Goal: Task Accomplishment & Management: Complete application form

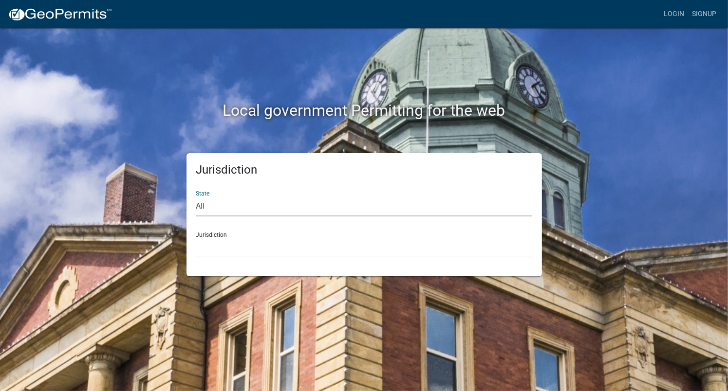
click at [204, 204] on select "All [US_STATE] [US_STATE] [US_STATE] [US_STATE] [US_STATE] [US_STATE] [US_STATE…" at bounding box center [364, 207] width 336 height 20
select select "[US_STATE]"
click at [196, 197] on select "All [US_STATE] [US_STATE] [US_STATE] [US_STATE] [US_STATE] [US_STATE] [US_STATE…" at bounding box center [364, 207] width 336 height 20
click at [230, 235] on div "Jurisdiction City of [GEOGRAPHIC_DATA], [US_STATE] City of [GEOGRAPHIC_DATA], […" at bounding box center [364, 241] width 336 height 34
click at [222, 242] on select "City of [GEOGRAPHIC_DATA], [US_STATE] City of [GEOGRAPHIC_DATA], [US_STATE] Cit…" at bounding box center [364, 248] width 336 height 20
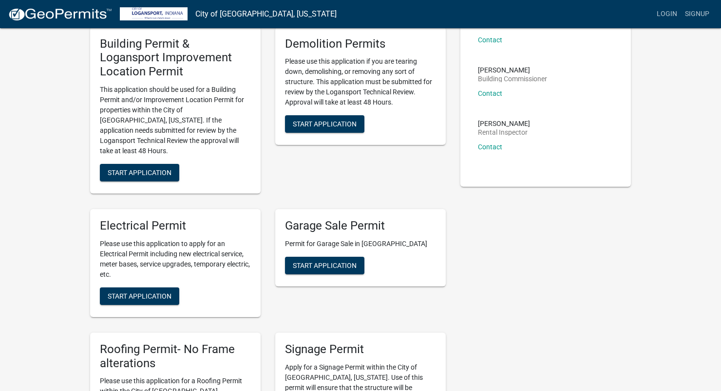
scroll to position [99, 0]
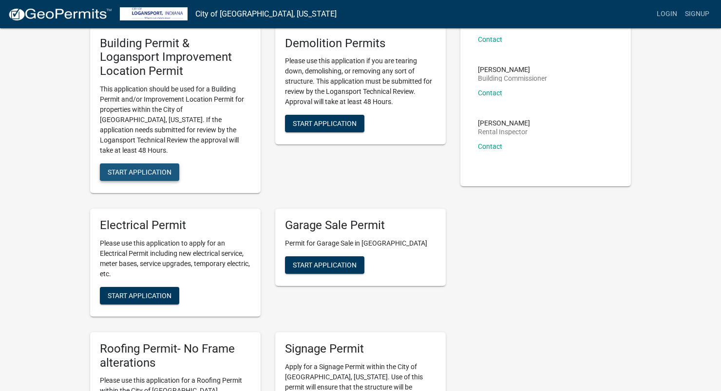
click at [145, 168] on span "Start Application" at bounding box center [140, 172] width 64 height 8
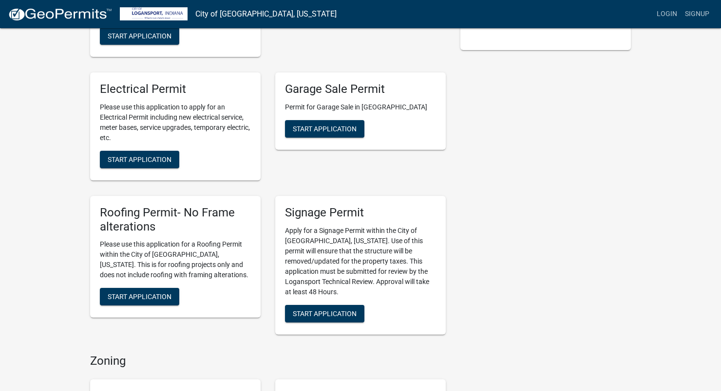
scroll to position [238, 0]
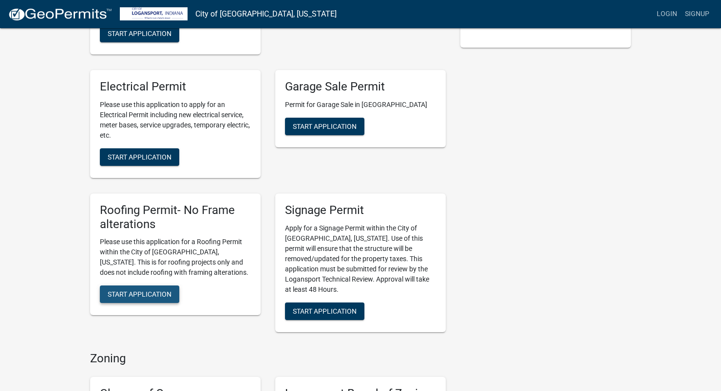
click at [152, 291] on span "Start Application" at bounding box center [140, 295] width 64 height 8
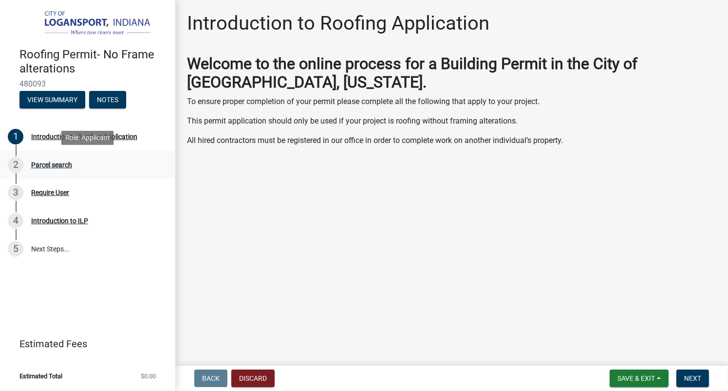
click at [58, 165] on div "Parcel search" at bounding box center [51, 165] width 41 height 7
click at [689, 376] on span "Next" at bounding box center [692, 379] width 17 height 8
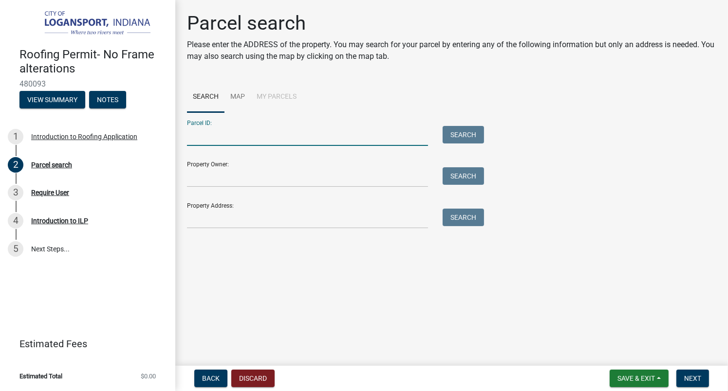
click at [217, 144] on input "Parcel ID:" at bounding box center [307, 136] width 241 height 20
type input "9"
click at [410, 337] on main "Parcel search Please enter the ADDRESS of the property. You may search for your…" at bounding box center [451, 181] width 553 height 362
click at [198, 137] on input "0" at bounding box center [307, 136] width 241 height 20
type input "091760274014000010"
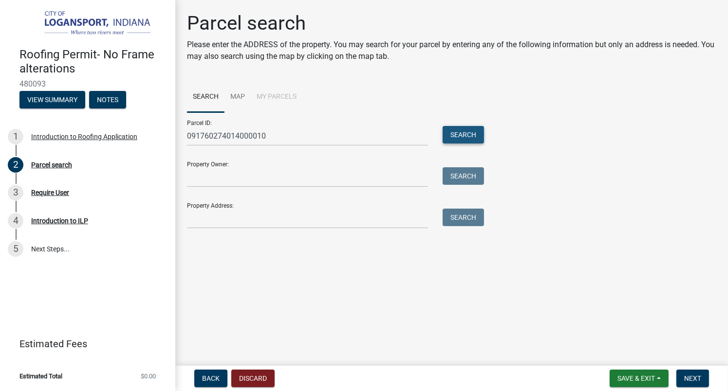
click at [466, 137] on button "Search" at bounding box center [463, 135] width 41 height 18
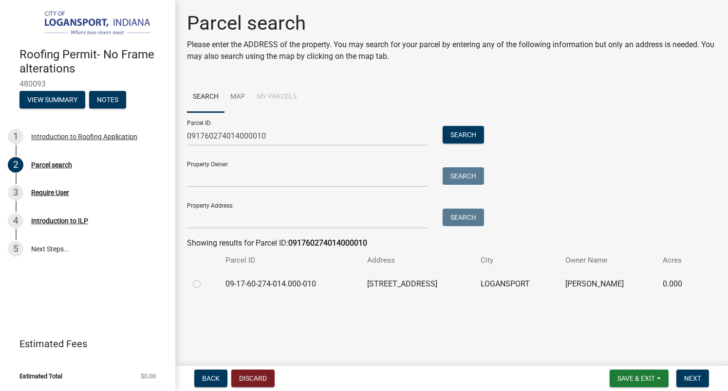
click at [205, 279] on label at bounding box center [205, 279] width 0 height 0
click at [205, 285] on input "radio" at bounding box center [208, 282] width 6 height 6
radio input "true"
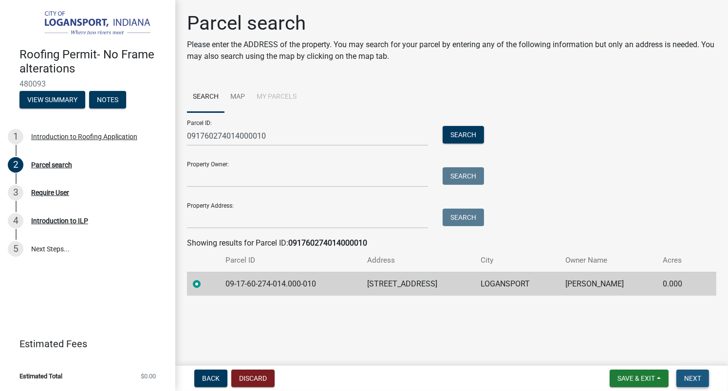
click at [692, 376] on span "Next" at bounding box center [692, 379] width 17 height 8
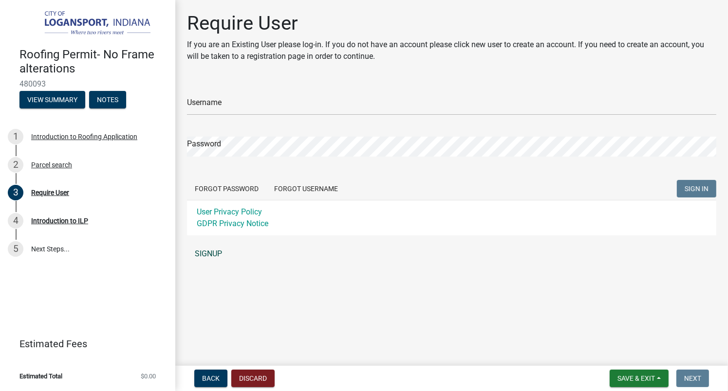
click at [206, 253] on link "SIGNUP" at bounding box center [451, 253] width 529 height 19
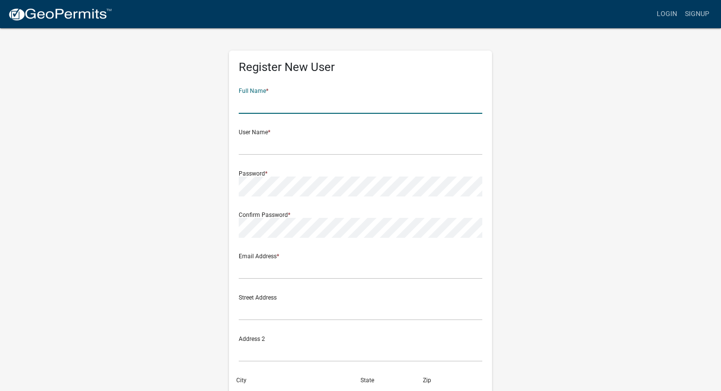
click at [256, 105] on input "text" at bounding box center [360, 104] width 243 height 20
type input "[PERSON_NAME] A [PERSON_NAME]"
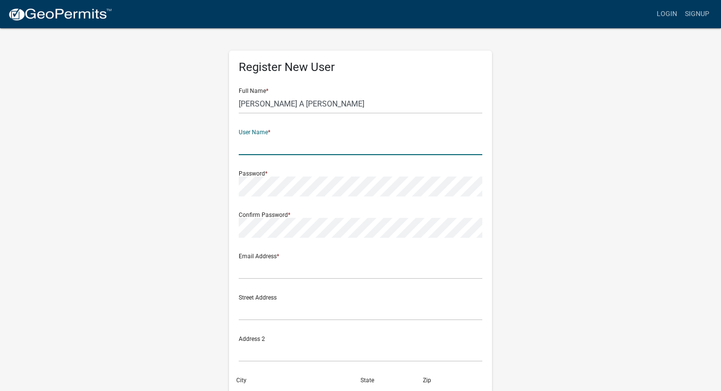
click at [255, 148] on input "text" at bounding box center [360, 145] width 243 height 20
type input "[EMAIL_ADDRESS][DOMAIN_NAME]"
drag, startPoint x: 313, startPoint y: 174, endPoint x: 271, endPoint y: 197, distance: 48.0
click at [271, 197] on form "Full Name * [PERSON_NAME] A [PERSON_NAME] User Name * [EMAIL_ADDRESS][DOMAIN_NA…" at bounding box center [360, 288] width 243 height 417
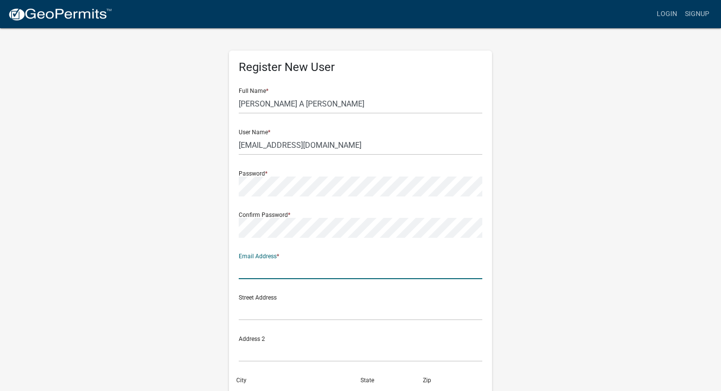
click at [271, 265] on input "text" at bounding box center [360, 270] width 243 height 20
type input "[EMAIL_ADDRESS][DOMAIN_NAME]"
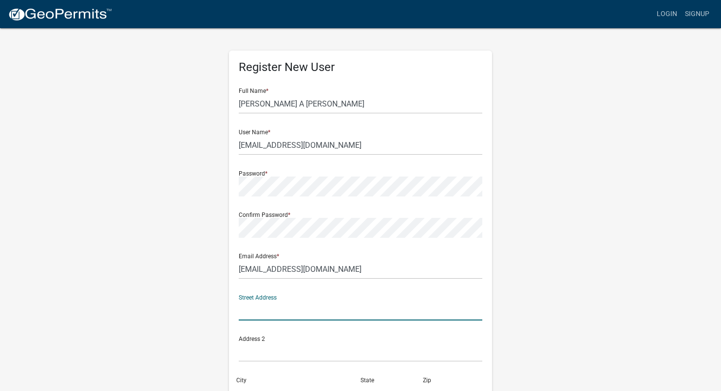
click at [286, 312] on input "text" at bounding box center [360, 311] width 243 height 20
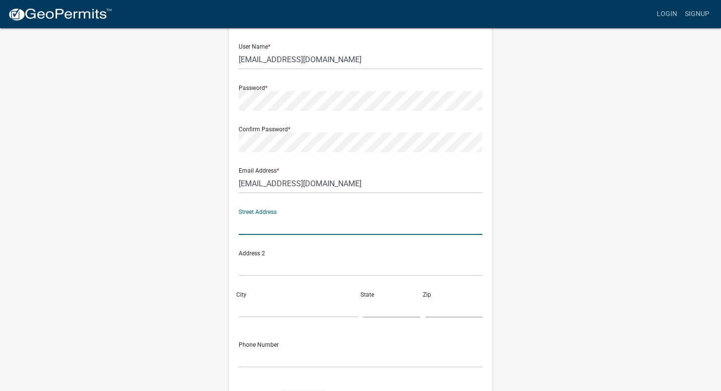
scroll to position [84, 0]
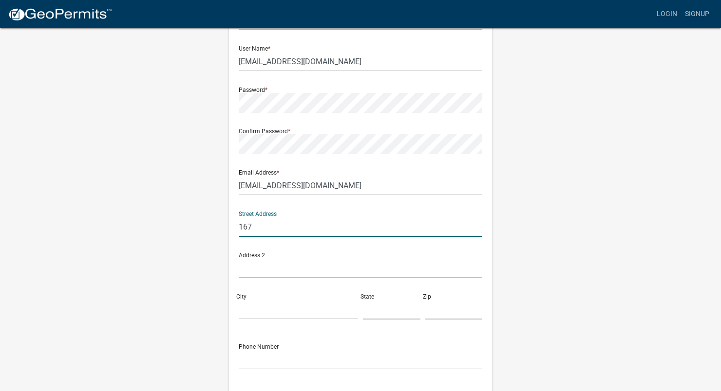
type input "[STREET_ADDRESS]"
type input "Logansport"
type input "IN"
type input "46947"
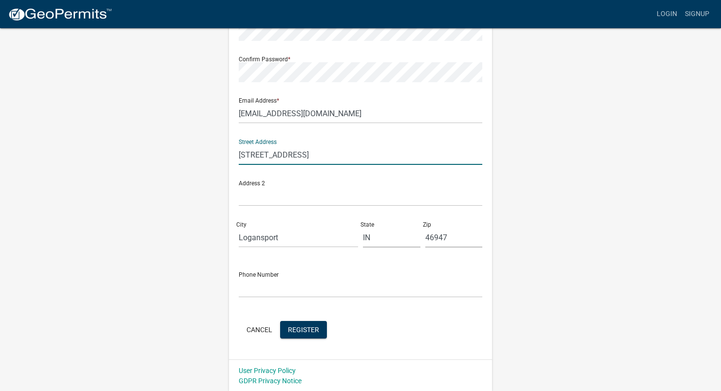
scroll to position [156, 0]
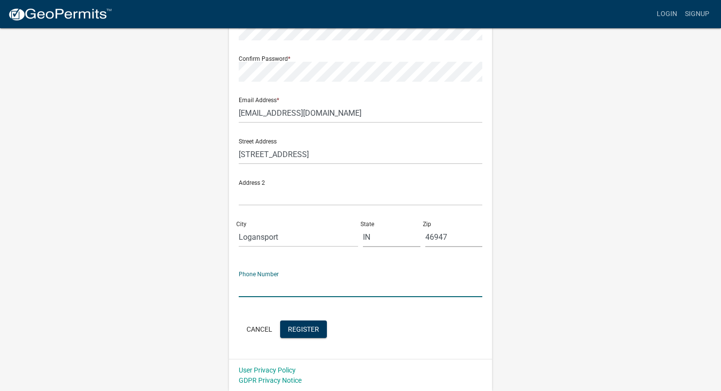
click at [274, 292] on input "text" at bounding box center [360, 288] width 243 height 20
type input "5743555107"
click at [302, 334] on button "Register" at bounding box center [303, 330] width 47 height 18
click at [306, 334] on button "Register" at bounding box center [303, 330] width 47 height 18
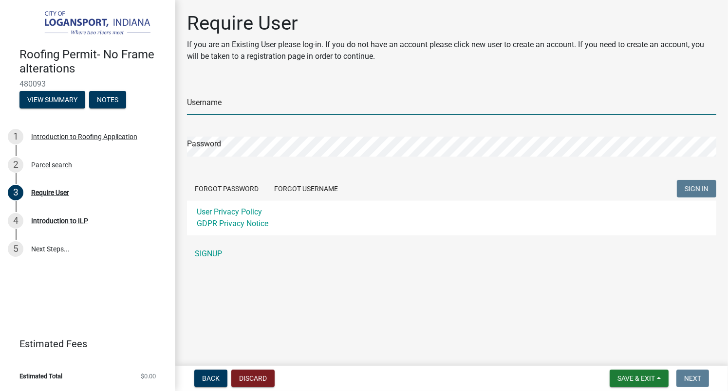
type input "[EMAIL_ADDRESS][DOMAIN_NAME]"
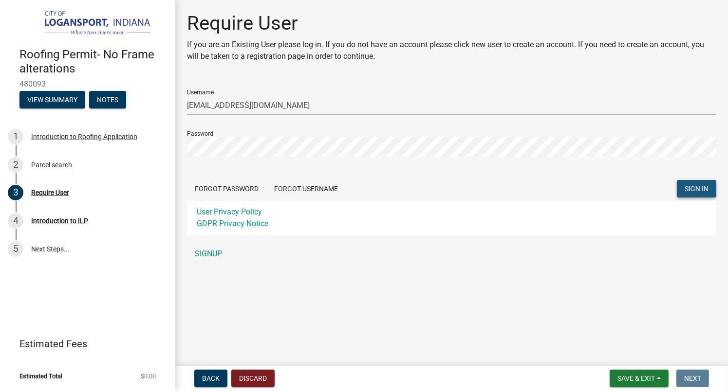
click at [696, 185] on span "SIGN IN" at bounding box center [697, 189] width 24 height 8
click at [695, 190] on span "SIGN IN" at bounding box center [697, 189] width 24 height 8
click at [697, 191] on span "SIGN IN" at bounding box center [697, 189] width 24 height 8
click at [688, 187] on span "SIGN IN" at bounding box center [697, 189] width 24 height 8
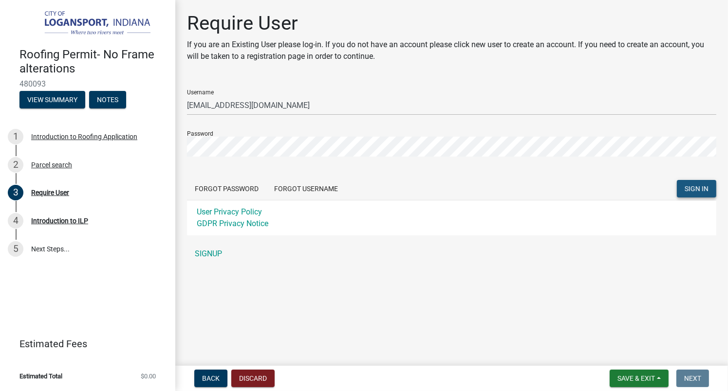
click at [691, 191] on span "SIGN IN" at bounding box center [697, 189] width 24 height 8
click at [689, 186] on span "SIGN IN" at bounding box center [697, 189] width 24 height 8
click at [233, 186] on button "Forgot Password" at bounding box center [226, 189] width 79 height 18
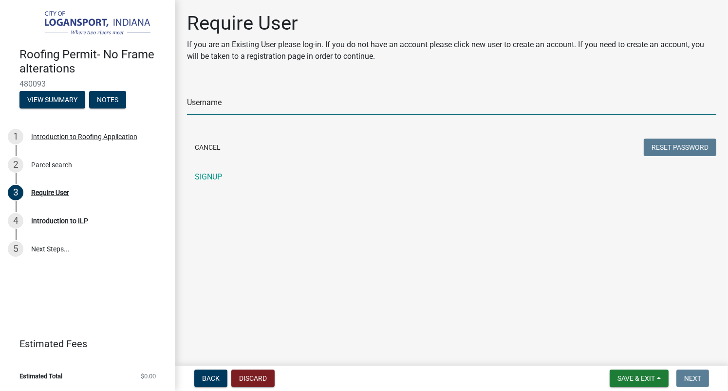
click at [222, 108] on input "Username" at bounding box center [451, 105] width 529 height 20
type input "[EMAIL_ADDRESS][DOMAIN_NAME]"
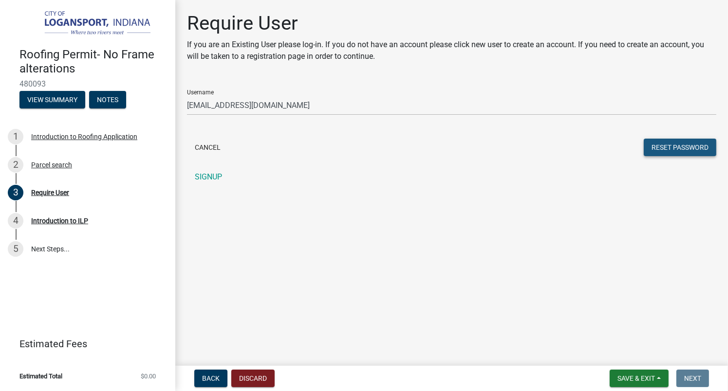
click at [670, 150] on button "Reset Password" at bounding box center [680, 148] width 73 height 18
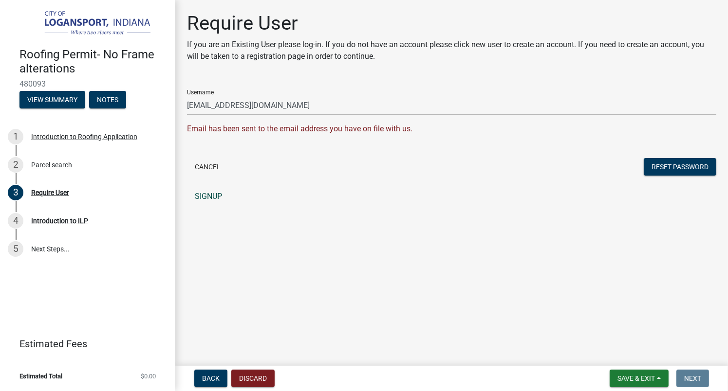
click at [209, 201] on link "SIGNUP" at bounding box center [451, 196] width 529 height 19
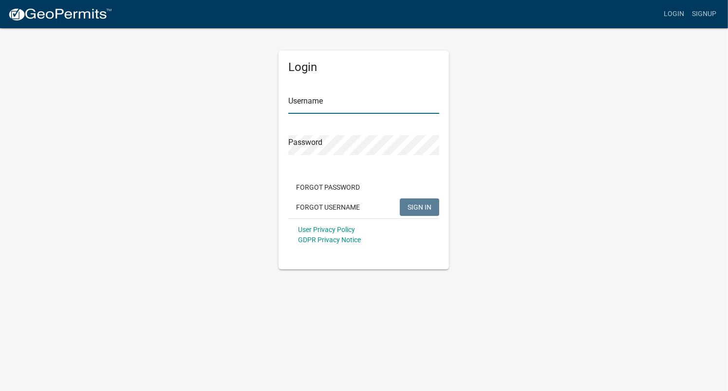
type input "[EMAIL_ADDRESS][DOMAIN_NAME]"
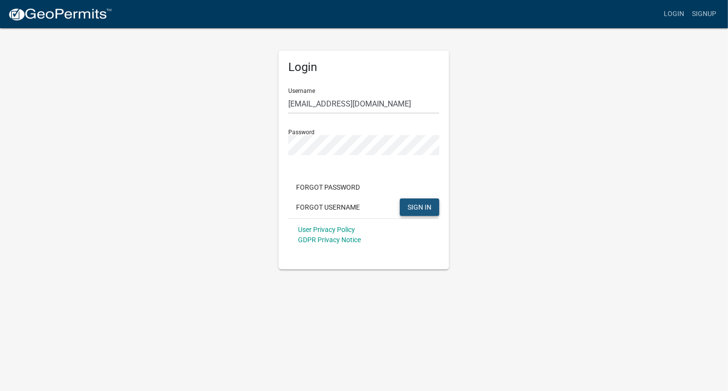
click at [425, 207] on span "SIGN IN" at bounding box center [420, 207] width 24 height 8
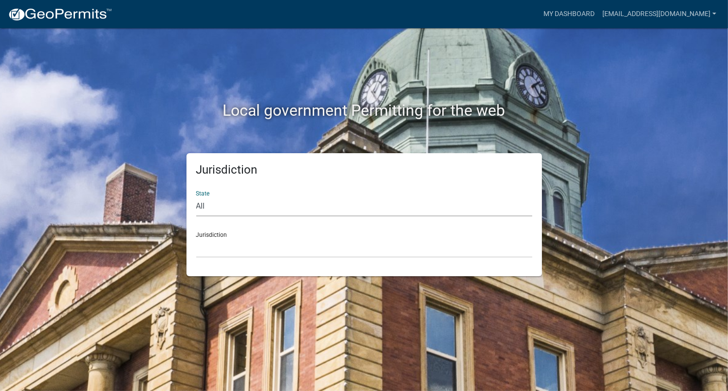
click at [207, 209] on select "All [US_STATE] [US_STATE] [US_STATE] [US_STATE] [US_STATE] [US_STATE] [US_STATE…" at bounding box center [364, 207] width 336 height 20
select select "[US_STATE]"
click at [196, 197] on select "All [US_STATE] [US_STATE] [US_STATE] [US_STATE] [US_STATE] [US_STATE] [US_STATE…" at bounding box center [364, 207] width 336 height 20
click at [221, 239] on select "City of [GEOGRAPHIC_DATA], [US_STATE] City of [GEOGRAPHIC_DATA], [US_STATE] Cit…" at bounding box center [364, 248] width 336 height 20
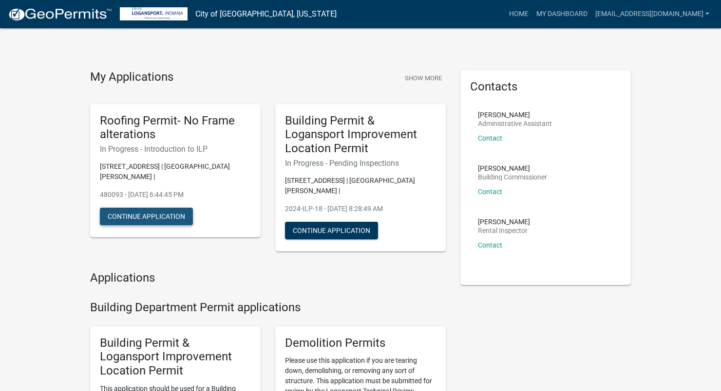
click at [170, 215] on button "Continue Application" at bounding box center [146, 217] width 93 height 18
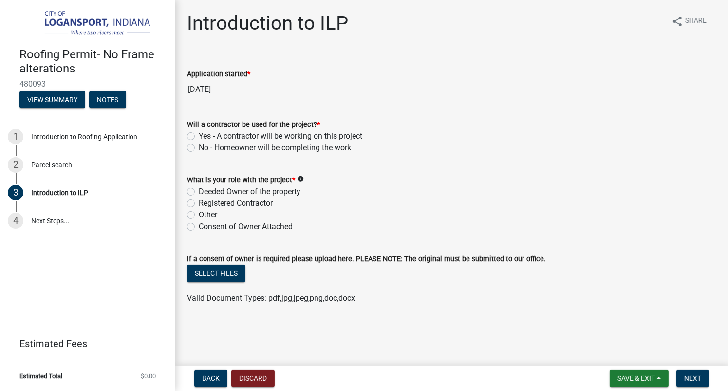
click at [199, 149] on label "No - Homeowner will be completing the work" at bounding box center [275, 148] width 152 height 12
click at [199, 149] on input "No - Homeowner will be completing the work" at bounding box center [202, 145] width 6 height 6
radio input "true"
click at [199, 215] on label "Other" at bounding box center [208, 215] width 19 height 12
click at [199, 215] on input "Other" at bounding box center [202, 212] width 6 height 6
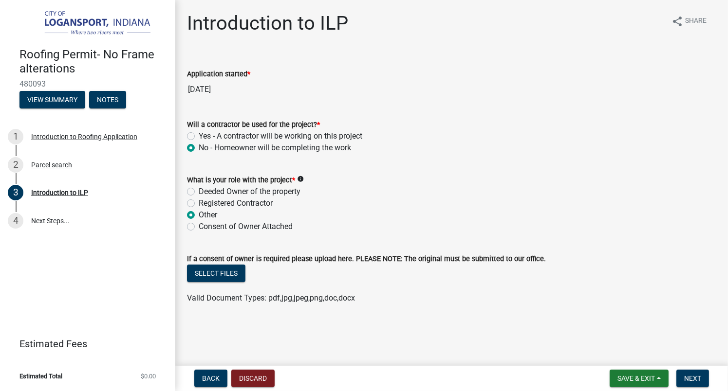
radio input "true"
click at [226, 272] on button "Select files" at bounding box center [216, 274] width 58 height 18
click at [693, 379] on span "Next" at bounding box center [692, 379] width 17 height 8
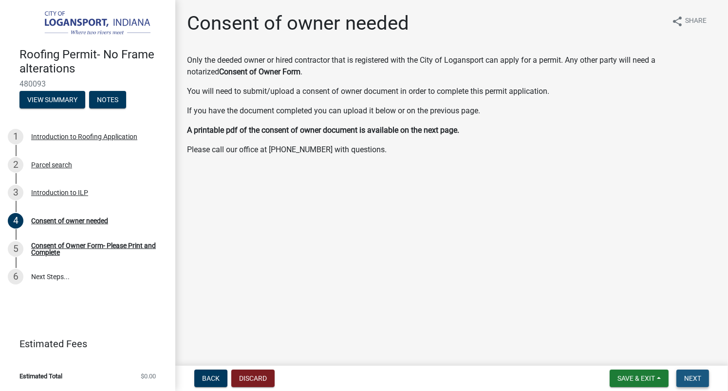
click at [689, 380] on span "Next" at bounding box center [692, 379] width 17 height 8
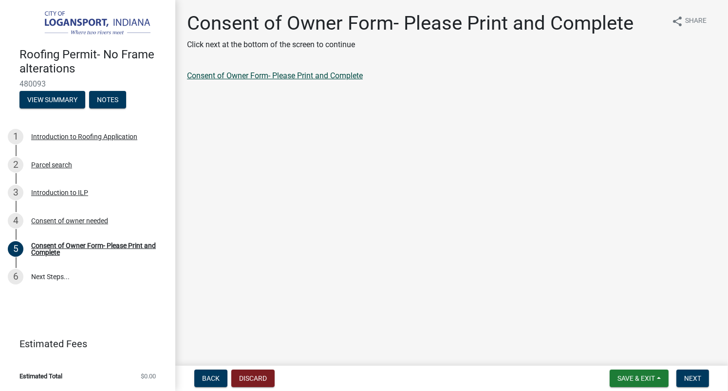
click at [317, 78] on link "Consent of Owner Form- Please Print and Complete" at bounding box center [275, 75] width 176 height 9
click at [688, 381] on span "Next" at bounding box center [692, 379] width 17 height 8
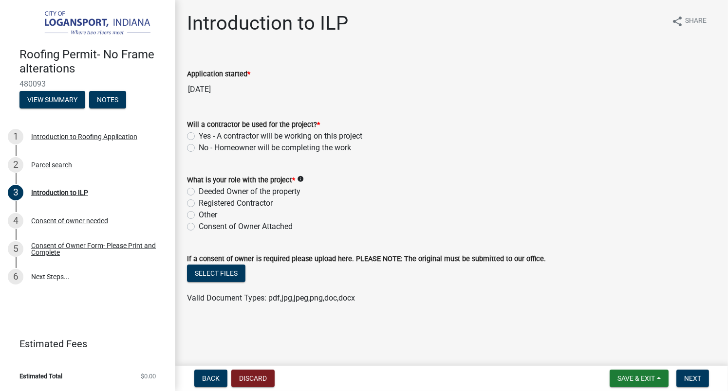
click at [199, 149] on label "No - Homeowner will be completing the work" at bounding box center [275, 148] width 152 height 12
click at [199, 149] on input "No - Homeowner will be completing the work" at bounding box center [202, 145] width 6 height 6
radio input "true"
click at [199, 194] on label "Deeded Owner of the property" at bounding box center [250, 192] width 102 height 12
click at [199, 192] on input "Deeded Owner of the property" at bounding box center [202, 189] width 6 height 6
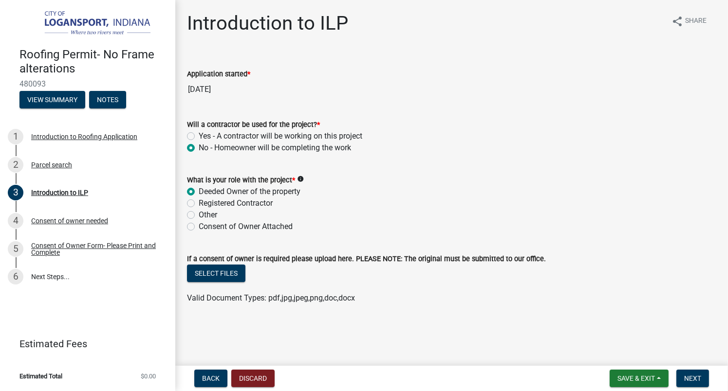
radio input "true"
click at [687, 375] on span "Next" at bounding box center [692, 379] width 17 height 8
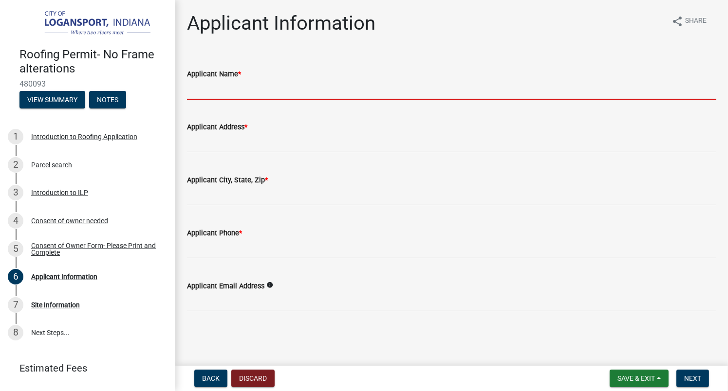
click at [195, 92] on input "Applicant Name *" at bounding box center [451, 90] width 529 height 20
type input "[PERSON_NAME] A [PERSON_NAME]"
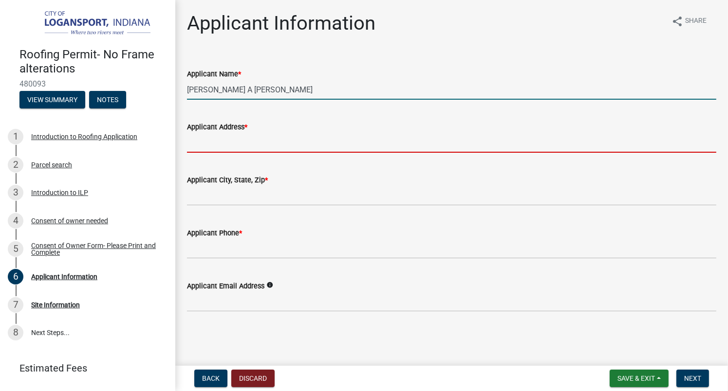
type input "[STREET_ADDRESS]"
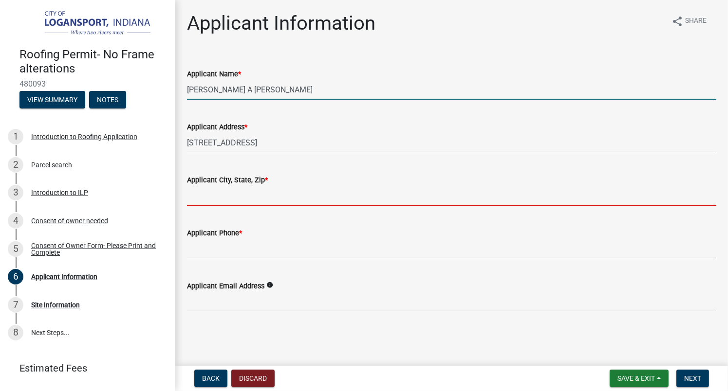
type input "Logansport"
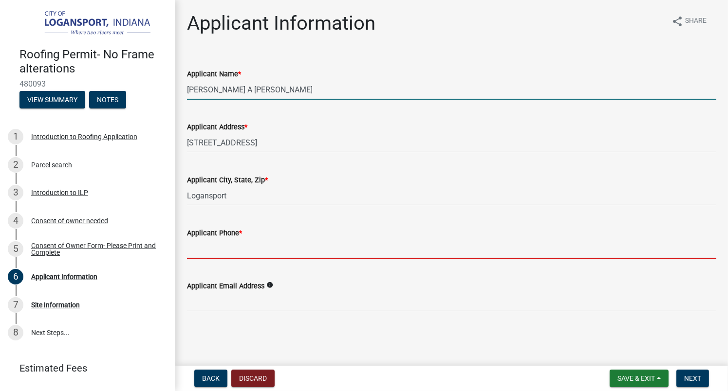
type input "5743555107"
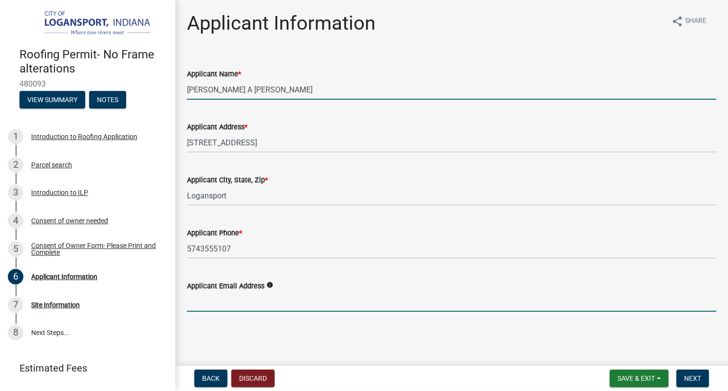
type input "[EMAIL_ADDRESS][DOMAIN_NAME]"
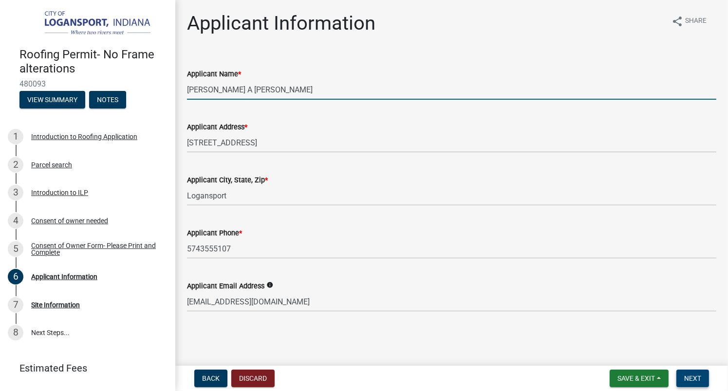
click at [696, 382] on span "Next" at bounding box center [692, 379] width 17 height 8
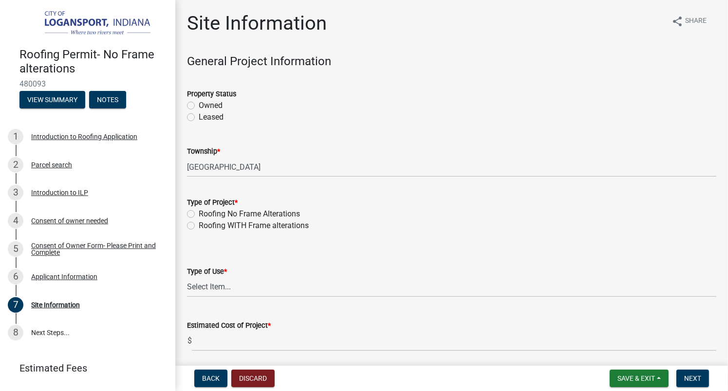
click at [199, 107] on label "Owned" at bounding box center [211, 106] width 24 height 12
click at [199, 106] on input "Owned" at bounding box center [202, 103] width 6 height 6
radio input "true"
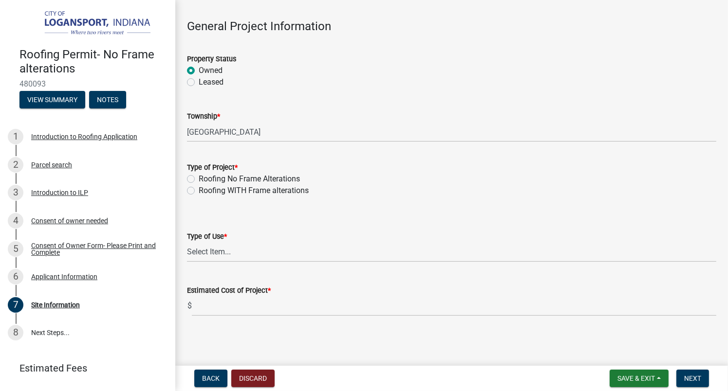
scroll to position [36, 0]
click at [199, 82] on label "Leased" at bounding box center [211, 82] width 25 height 12
click at [199, 82] on input "Leased" at bounding box center [202, 79] width 6 height 6
radio input "true"
click at [199, 178] on label "Roofing No Frame Alterations" at bounding box center [249, 179] width 101 height 12
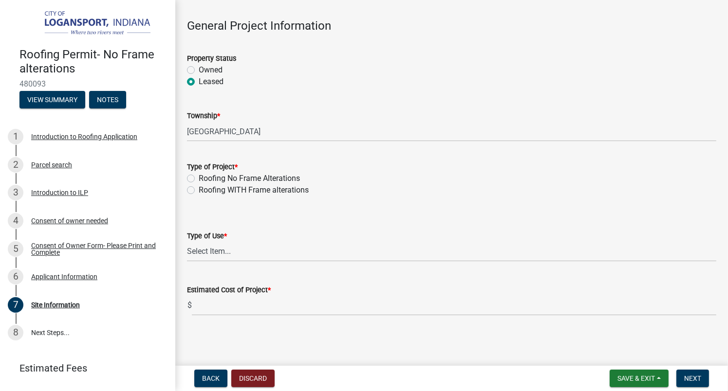
click at [199, 178] on input "Roofing No Frame Alterations" at bounding box center [202, 176] width 6 height 6
radio input "true"
click at [223, 254] on select "Select Item... Residential Commercial/Industrial Agricultural Public/Semi Public" at bounding box center [451, 252] width 529 height 20
click at [187, 242] on select "Select Item... Residential Commercial/Industrial Agricultural Public/Semi Public" at bounding box center [451, 252] width 529 height 20
select select "62802869-e470-474a-8a4c-8dbe1ccdd5ac"
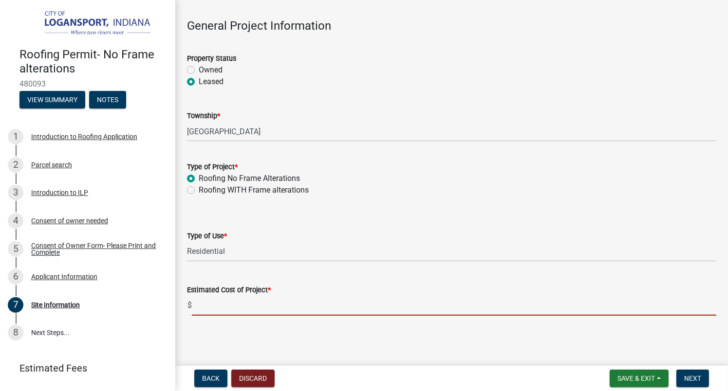
click at [219, 310] on input "text" at bounding box center [454, 306] width 524 height 20
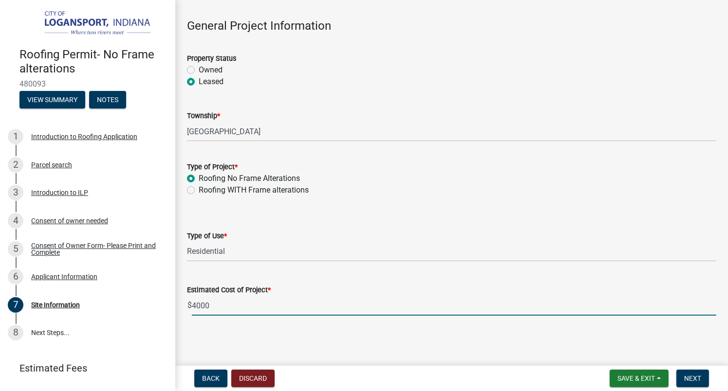
click at [194, 304] on input "4000" at bounding box center [454, 306] width 524 height 20
type input "4000"
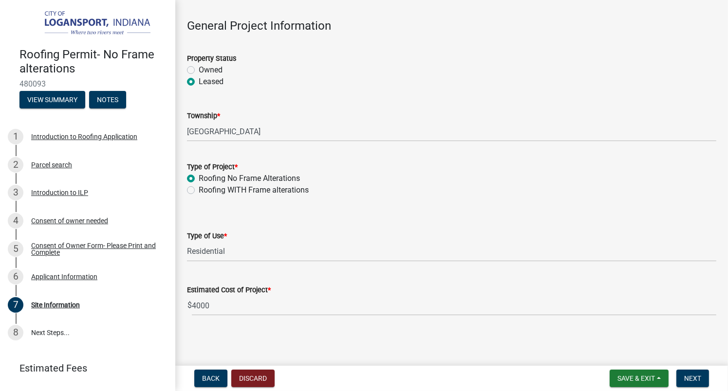
click at [415, 294] on div "Estimated Cost of Project *" at bounding box center [451, 290] width 529 height 12
click at [698, 381] on span "Next" at bounding box center [692, 379] width 17 height 8
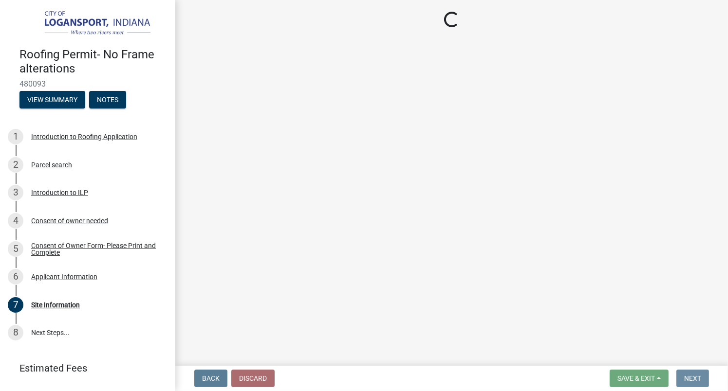
scroll to position [0, 0]
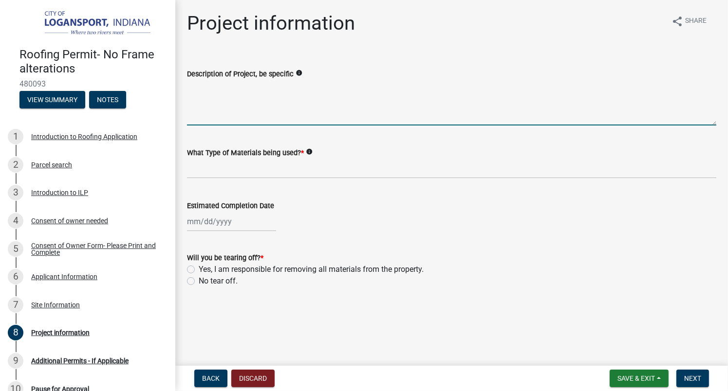
click at [221, 117] on textarea "Description of Project, be specific" at bounding box center [451, 103] width 529 height 46
click at [222, 87] on textarea "remove all shingle" at bounding box center [451, 103] width 529 height 46
click at [216, 87] on textarea "remove ald shingle" at bounding box center [451, 103] width 529 height 46
click at [217, 88] on textarea "remove ald shingle" at bounding box center [451, 103] width 529 height 46
click at [230, 91] on textarea "remove old shingle" at bounding box center [451, 103] width 529 height 46
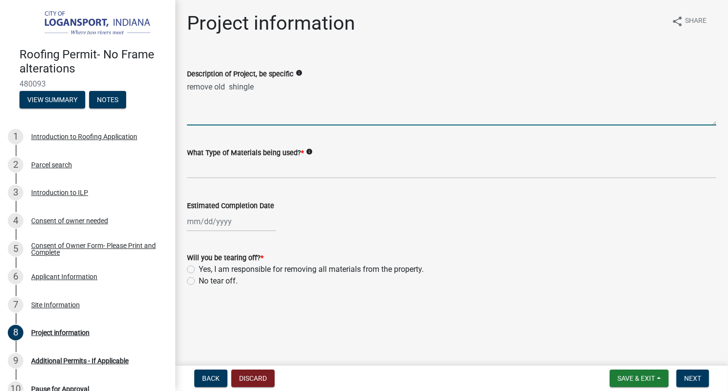
click at [257, 88] on textarea "remove old shingle" at bounding box center [451, 103] width 529 height 46
click at [205, 113] on textarea "remove old shingle and install new ones in the garage" at bounding box center [451, 103] width 529 height 46
type textarea "remove old shingle and install new ones in the garage"
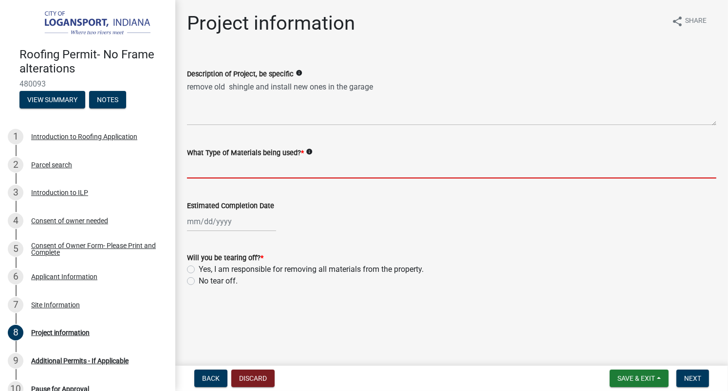
click at [280, 170] on input "What Type of Materials being used? *" at bounding box center [451, 169] width 529 height 20
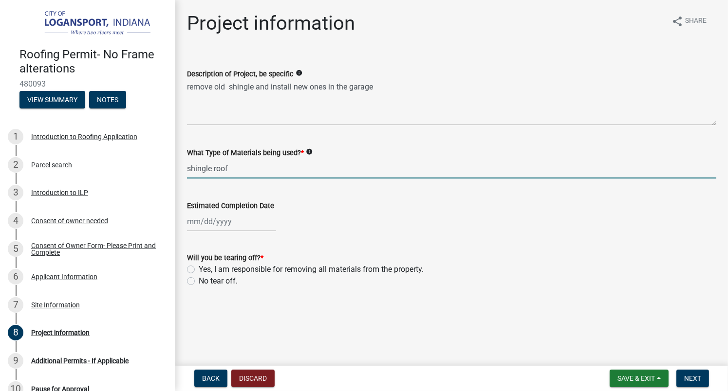
type input "shingle roof"
select select "9"
select select "2025"
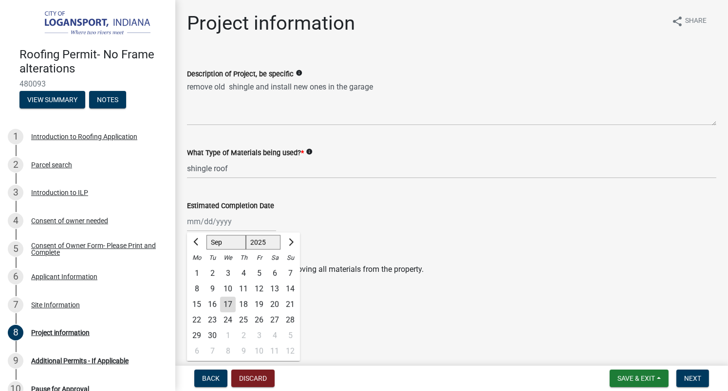
click at [201, 222] on input "Estimated Completion Date" at bounding box center [231, 222] width 89 height 20
click at [289, 242] on span "Next month" at bounding box center [289, 242] width 7 height 7
select select "10"
click at [226, 275] on div "1" at bounding box center [228, 274] width 16 height 16
type input "10/01/2025"
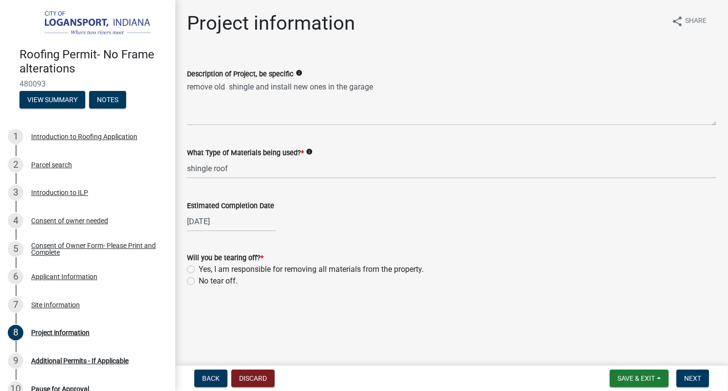
click at [199, 269] on label "Yes, I am responsible for removing all materials from the property." at bounding box center [311, 270] width 225 height 12
click at [199, 269] on input "Yes, I am responsible for removing all materials from the property." at bounding box center [202, 267] width 6 height 6
radio input "true"
click at [689, 378] on span "Next" at bounding box center [692, 379] width 17 height 8
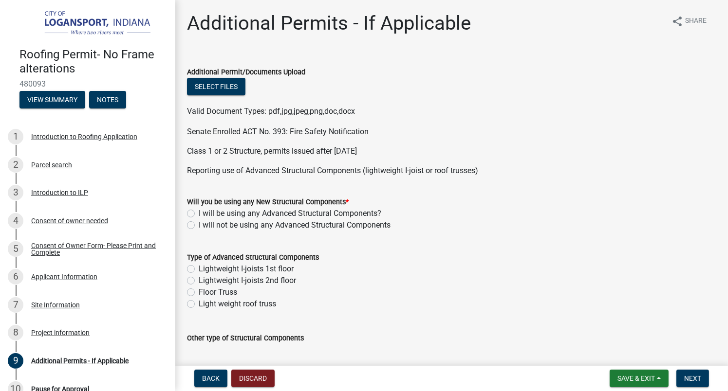
click at [199, 227] on label "I will not be using any Advanced Structural Components" at bounding box center [295, 226] width 192 height 12
click at [199, 226] on input "I will not be using any Advanced Structural Components" at bounding box center [202, 223] width 6 height 6
radio input "true"
click at [199, 213] on label "I will be using any Advanced Structural Components?" at bounding box center [290, 214] width 183 height 12
click at [199, 213] on input "I will be using any Advanced Structural Components?" at bounding box center [202, 211] width 6 height 6
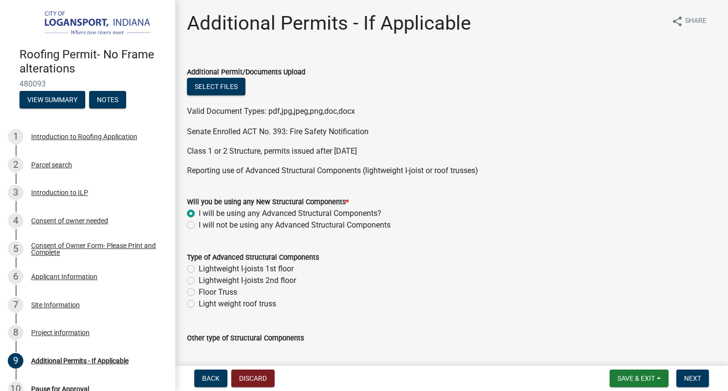
radio input "true"
click at [199, 304] on label "Light weight roof truss" at bounding box center [237, 304] width 77 height 12
click at [199, 304] on input "Light weight roof truss" at bounding box center [202, 301] width 6 height 6
radio input "true"
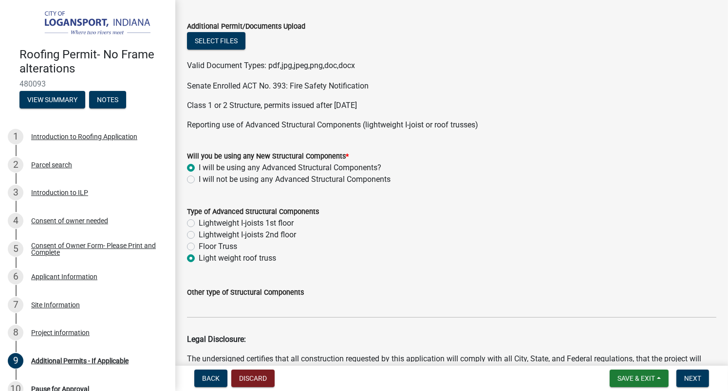
scroll to position [45, 0]
click at [199, 261] on label "Light weight roof truss" at bounding box center [237, 260] width 77 height 12
click at [199, 260] on input "Light weight roof truss" at bounding box center [202, 257] width 6 height 6
click at [199, 182] on label "I will not be using any Advanced Structural Components" at bounding box center [295, 181] width 192 height 12
click at [199, 181] on input "I will not be using any Advanced Structural Components" at bounding box center [202, 178] width 6 height 6
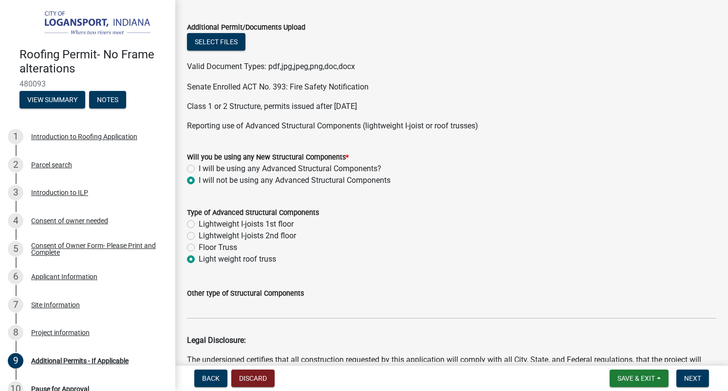
radio input "true"
click at [199, 261] on label "Light weight roof truss" at bounding box center [237, 260] width 77 height 12
click at [199, 260] on input "Light weight roof truss" at bounding box center [202, 257] width 6 height 6
click at [199, 261] on label "Light weight roof truss" at bounding box center [237, 260] width 77 height 12
click at [199, 260] on input "Light weight roof truss" at bounding box center [202, 257] width 6 height 6
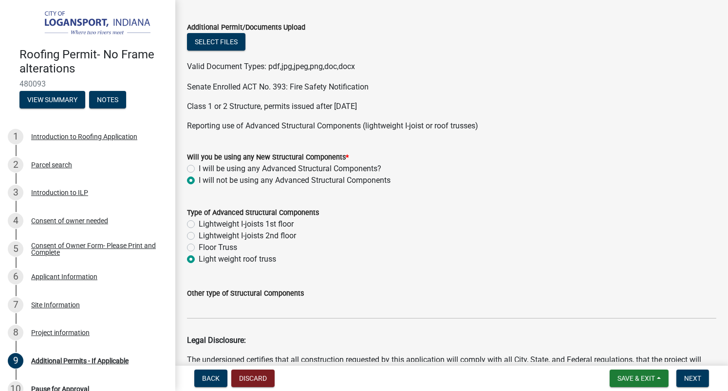
click at [177, 203] on div "Additional Permits - If Applicable share Share Additional Permit/Documents Uplo…" at bounding box center [451, 377] width 553 height 820
click at [199, 168] on label "I will be using any Advanced Structural Components?" at bounding box center [290, 169] width 183 height 12
click at [199, 168] on input "I will be using any Advanced Structural Components?" at bounding box center [202, 166] width 6 height 6
radio input "true"
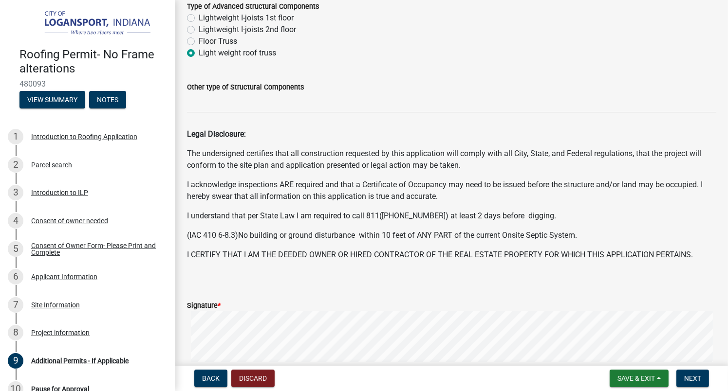
scroll to position [299, 0]
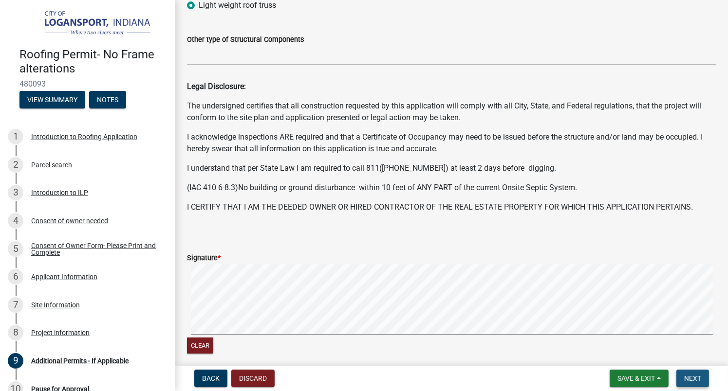
click at [688, 377] on span "Next" at bounding box center [692, 379] width 17 height 8
click at [691, 378] on span "Next" at bounding box center [692, 379] width 17 height 8
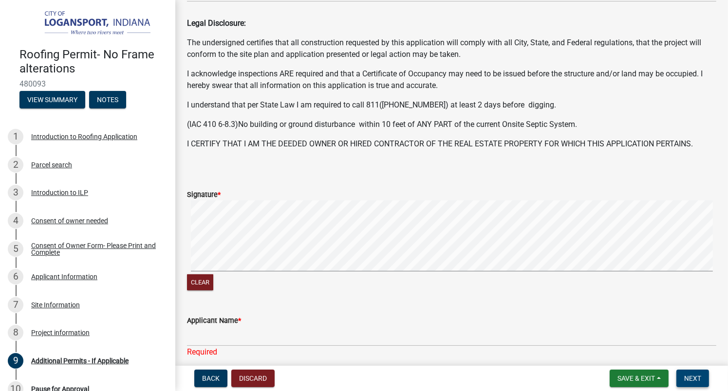
scroll to position [510, 0]
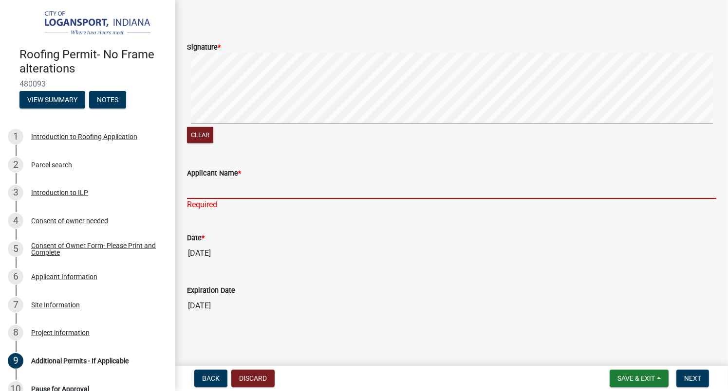
click at [197, 187] on input "Applicant Name *" at bounding box center [451, 189] width 529 height 20
type input "[PERSON_NAME] A [PERSON_NAME]"
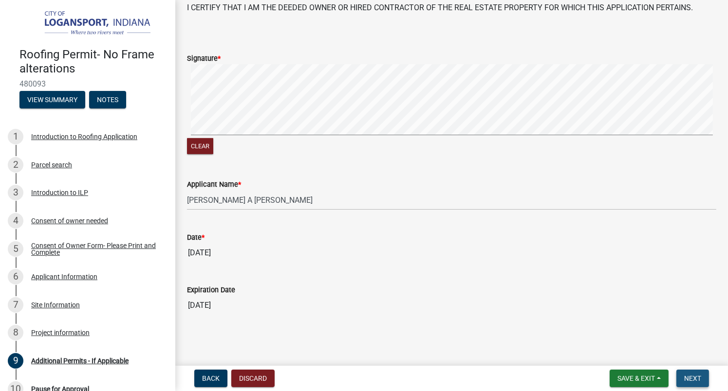
scroll to position [498, 0]
click at [696, 378] on span "Next" at bounding box center [692, 379] width 17 height 8
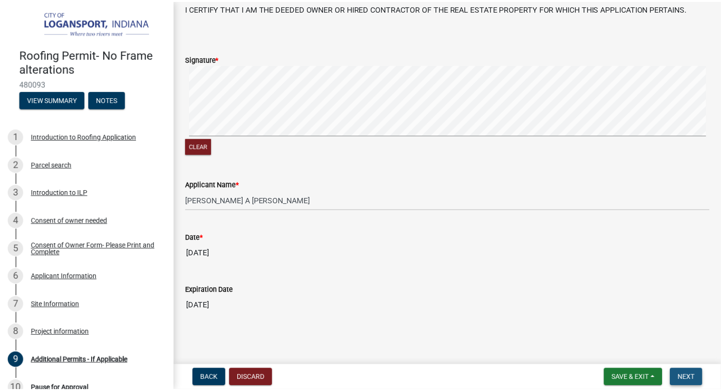
scroll to position [0, 0]
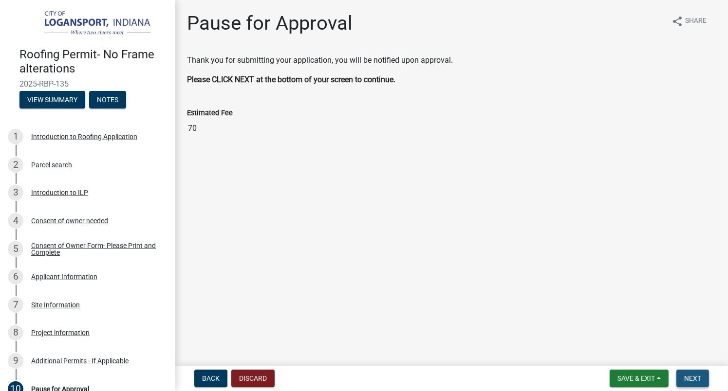
click at [696, 378] on span "Next" at bounding box center [692, 379] width 17 height 8
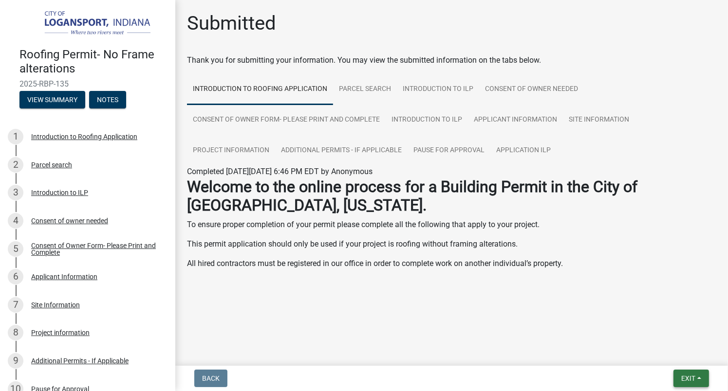
click at [696, 378] on button "Exit" at bounding box center [691, 379] width 36 height 18
click at [670, 354] on button "Save & Exit" at bounding box center [671, 353] width 78 height 23
